Goal: Information Seeking & Learning: Learn about a topic

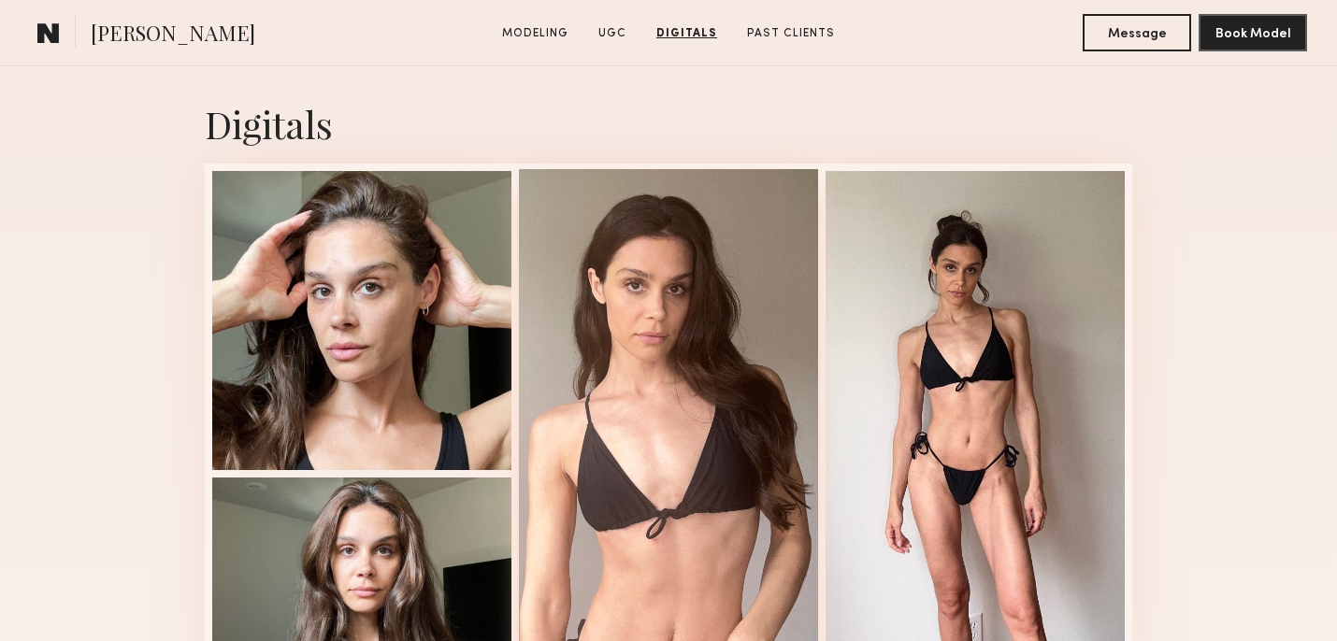
scroll to position [2458, 0]
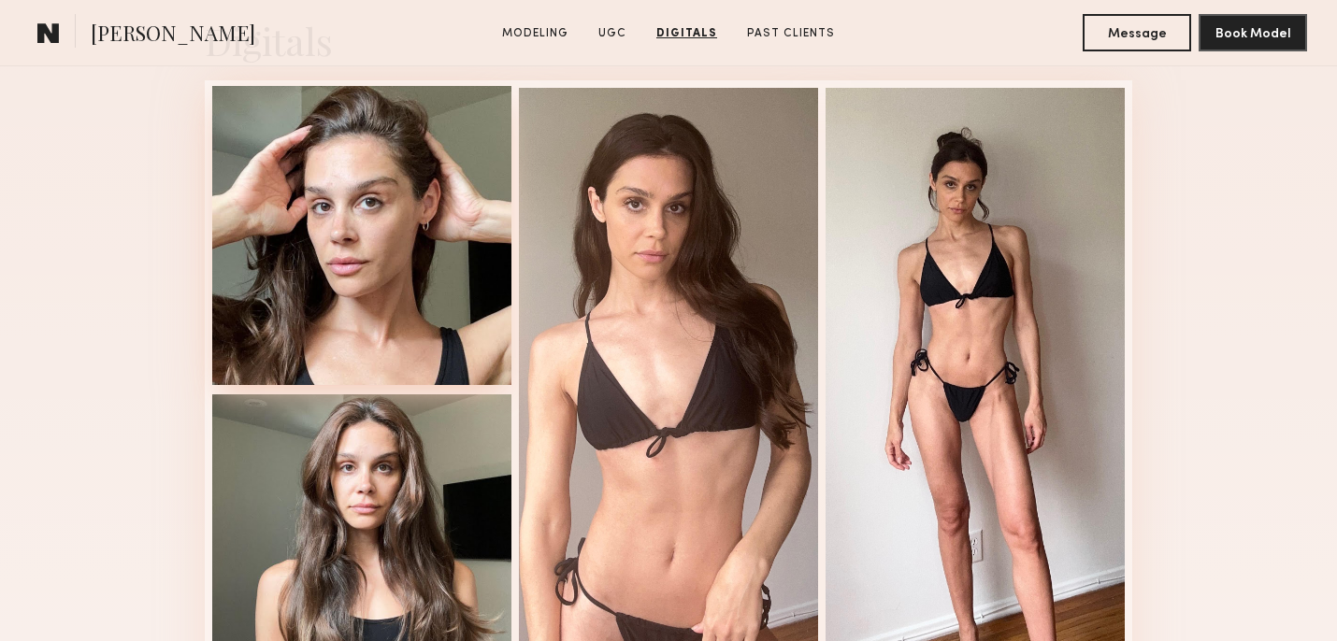
click at [354, 242] on div at bounding box center [361, 235] width 299 height 299
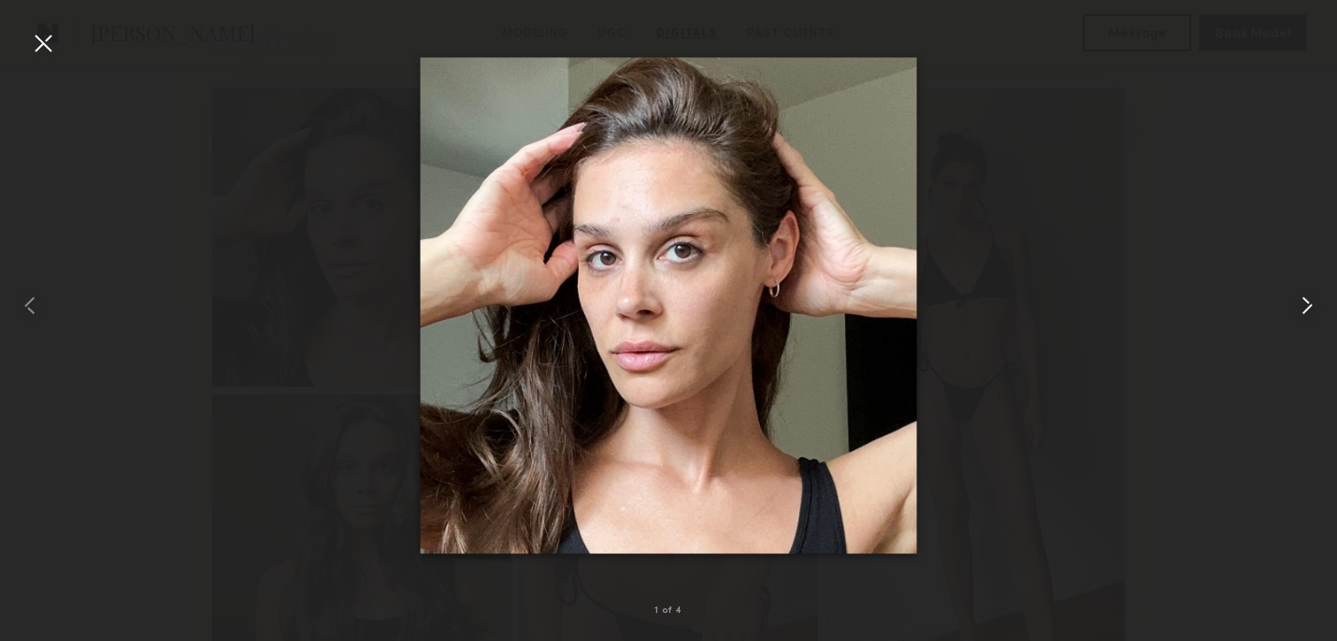
click at [1300, 310] on common-icon at bounding box center [1307, 306] width 30 height 30
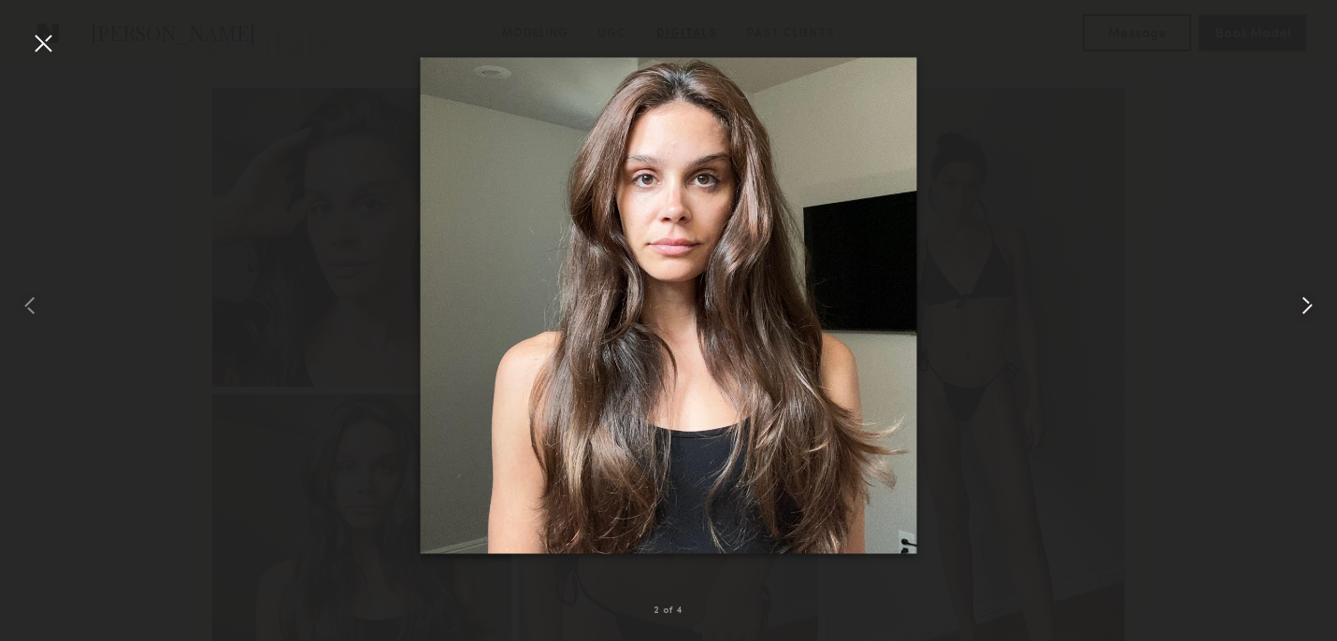
click at [1297, 310] on common-icon at bounding box center [1307, 306] width 30 height 30
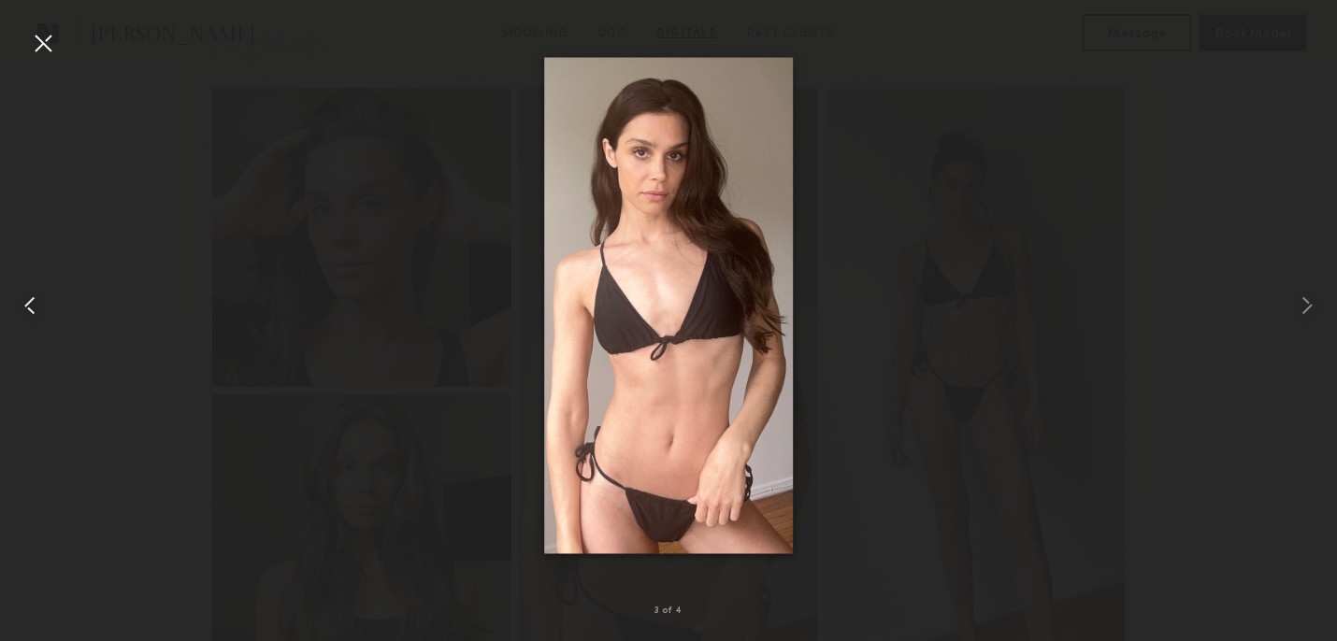
click at [36, 301] on common-icon at bounding box center [30, 306] width 30 height 30
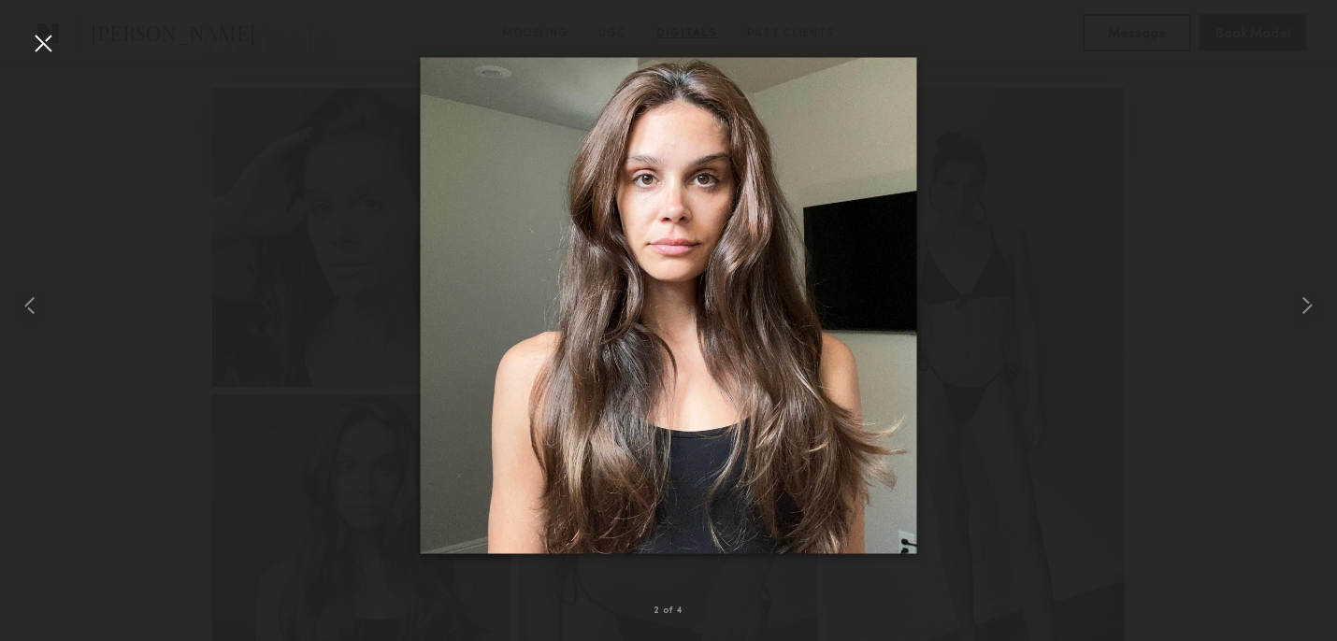
click at [41, 36] on div at bounding box center [43, 43] width 30 height 30
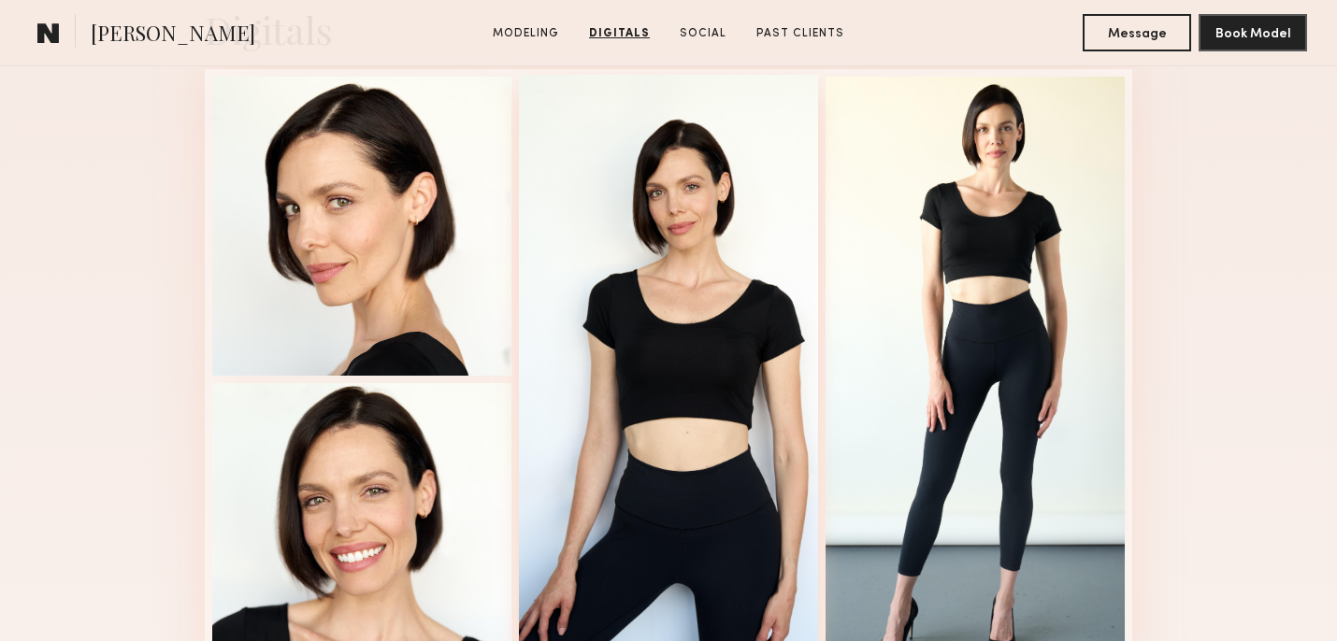
scroll to position [1936, 0]
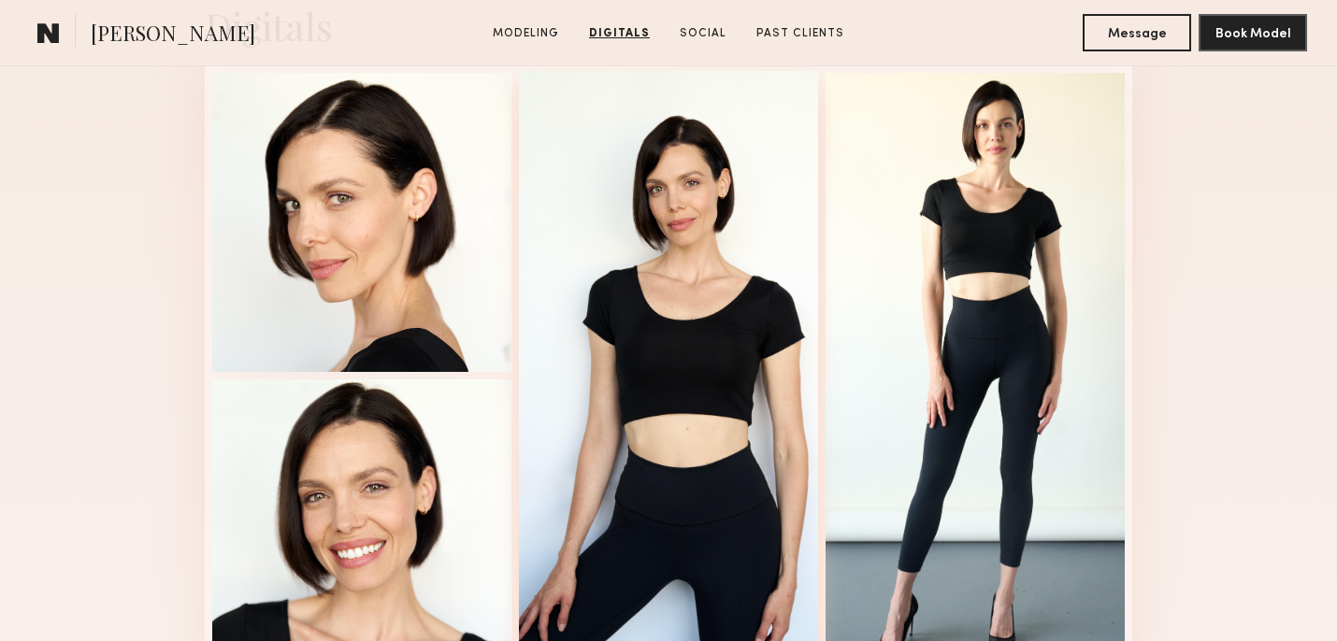
click at [682, 244] on div at bounding box center [668, 374] width 299 height 606
